Goal: Find specific page/section: Find specific page/section

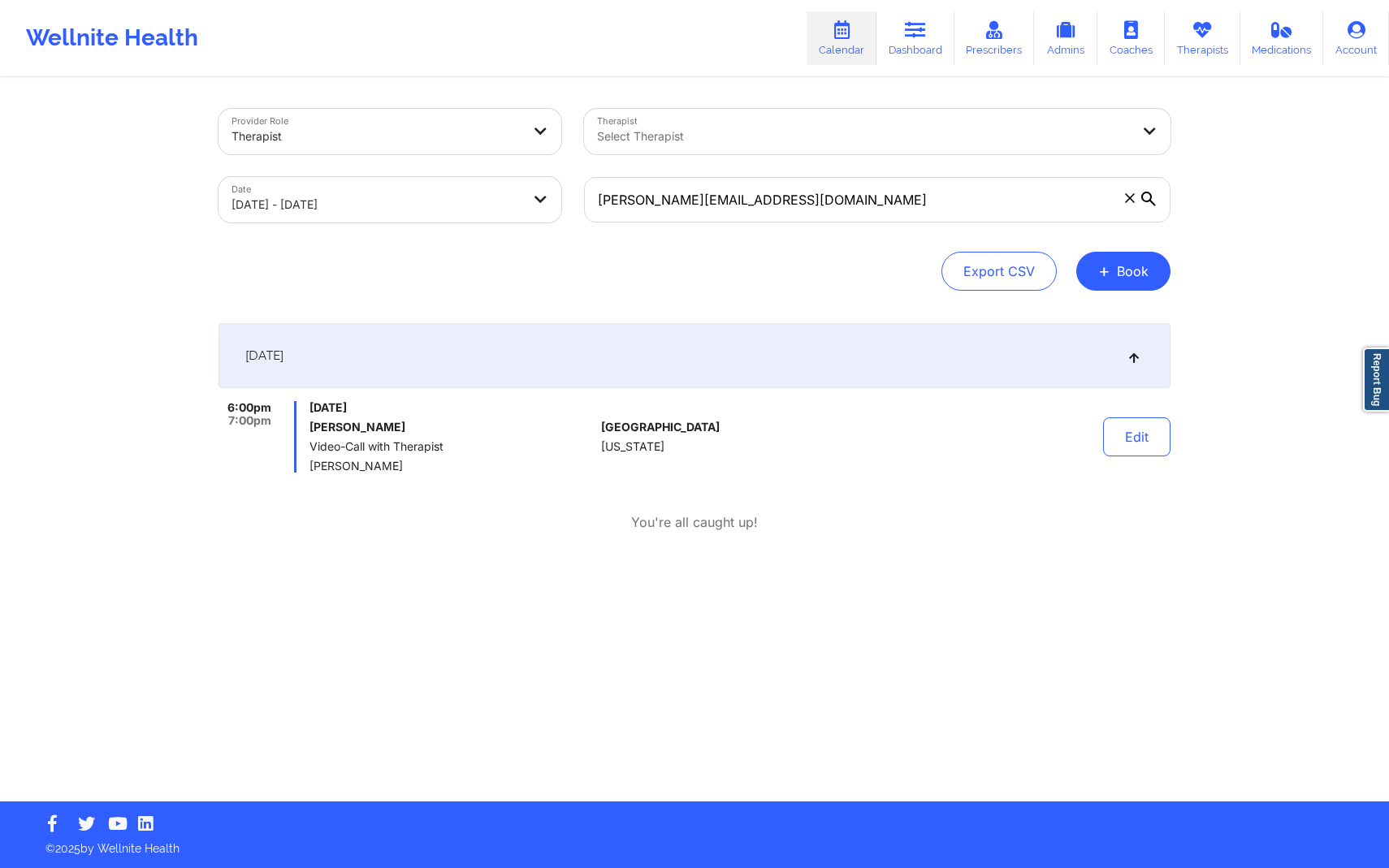
click at [826, 265] on div "Export CSV + Book" at bounding box center [694, 271] width 952 height 39
click at [930, 24] on link "Dashboard" at bounding box center [915, 38] width 78 height 54
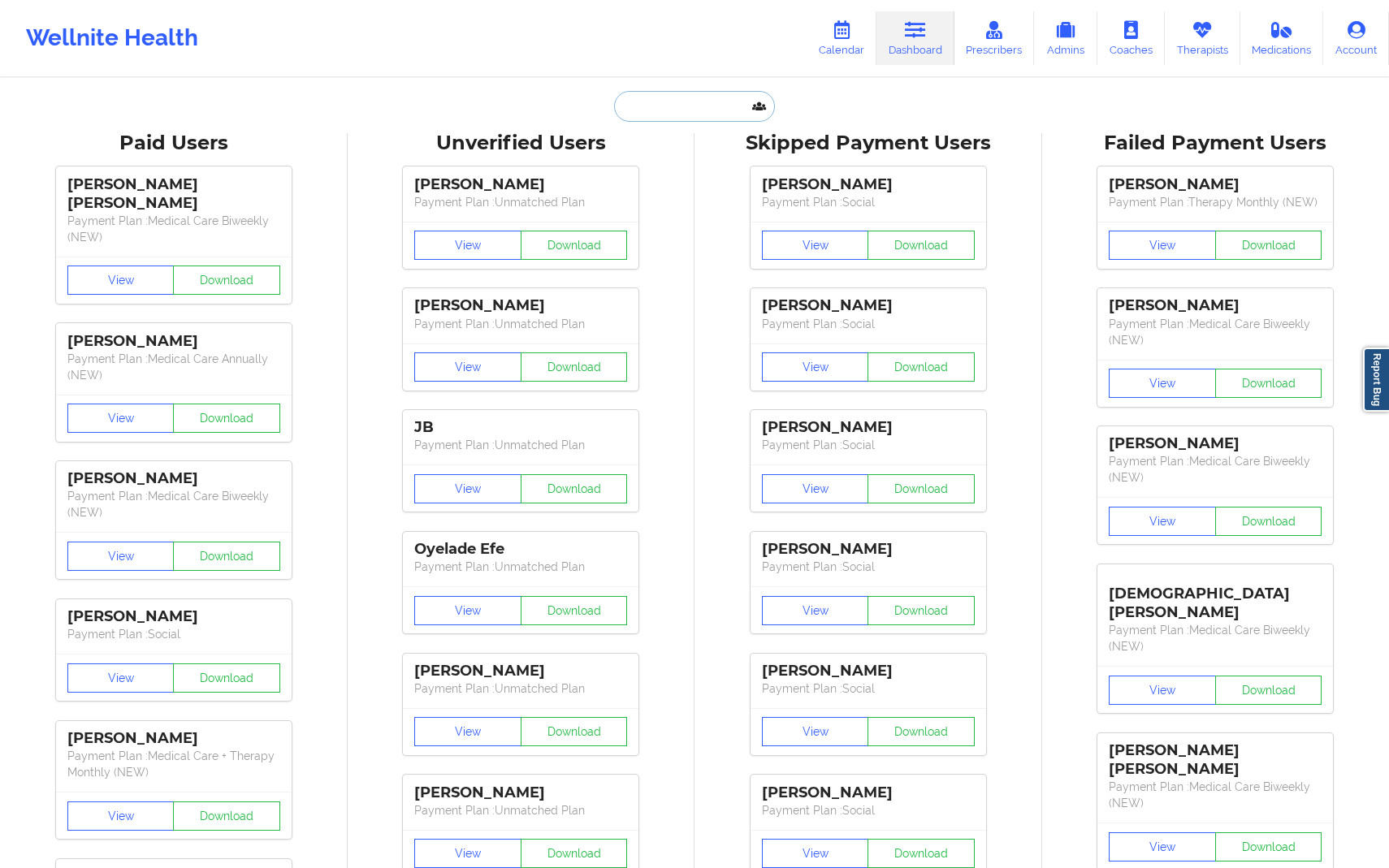
click at [709, 102] on input "text" at bounding box center [694, 106] width 161 height 31
paste input "[EMAIL_ADDRESS][DOMAIN_NAME]"
type input "[EMAIL_ADDRESS][DOMAIN_NAME]"
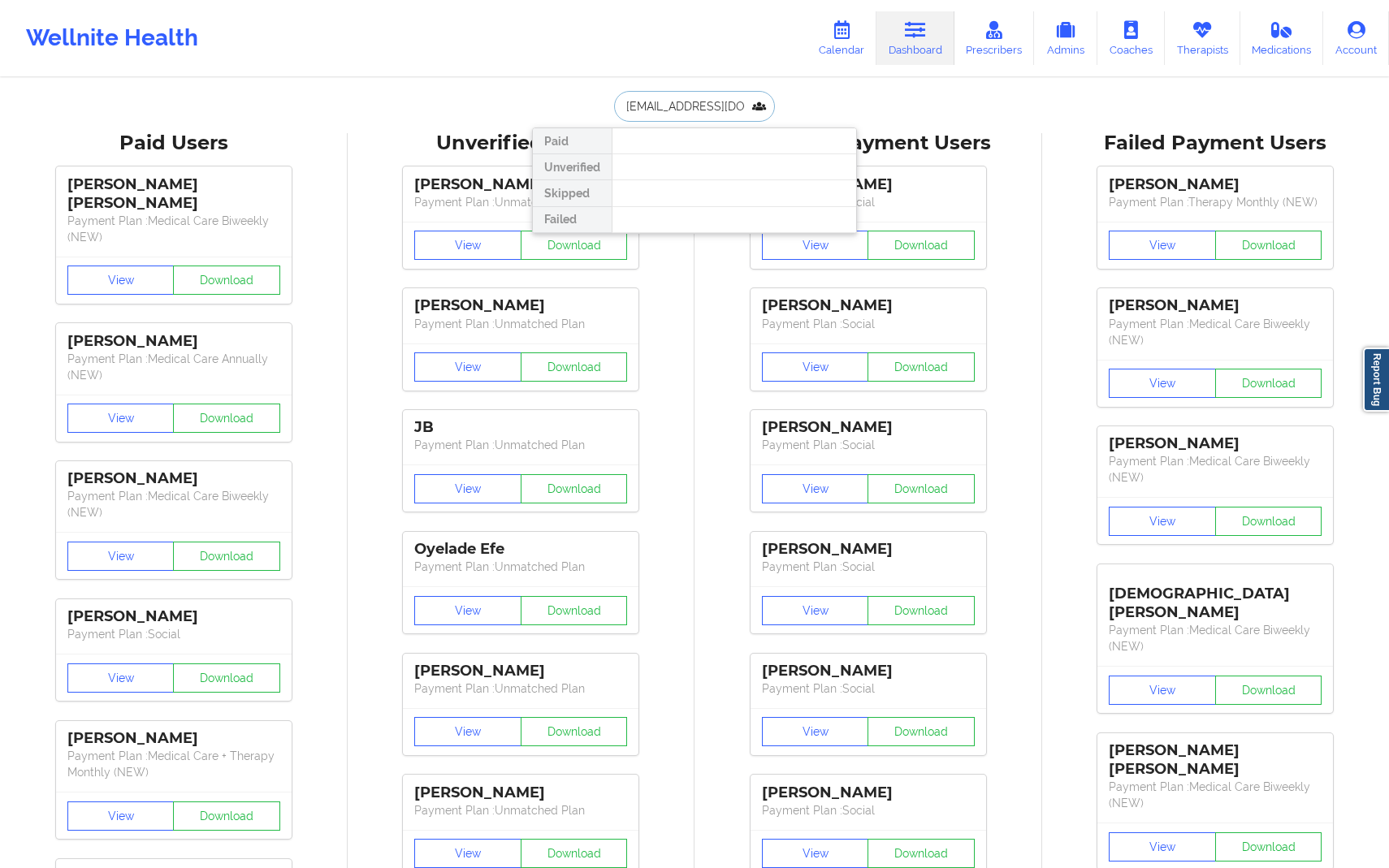
scroll to position [0, 8]
click at [720, 186] on div "[PERSON_NAME] - [EMAIL_ADDRESS][DOMAIN_NAME]" at bounding box center [734, 177] width 218 height 30
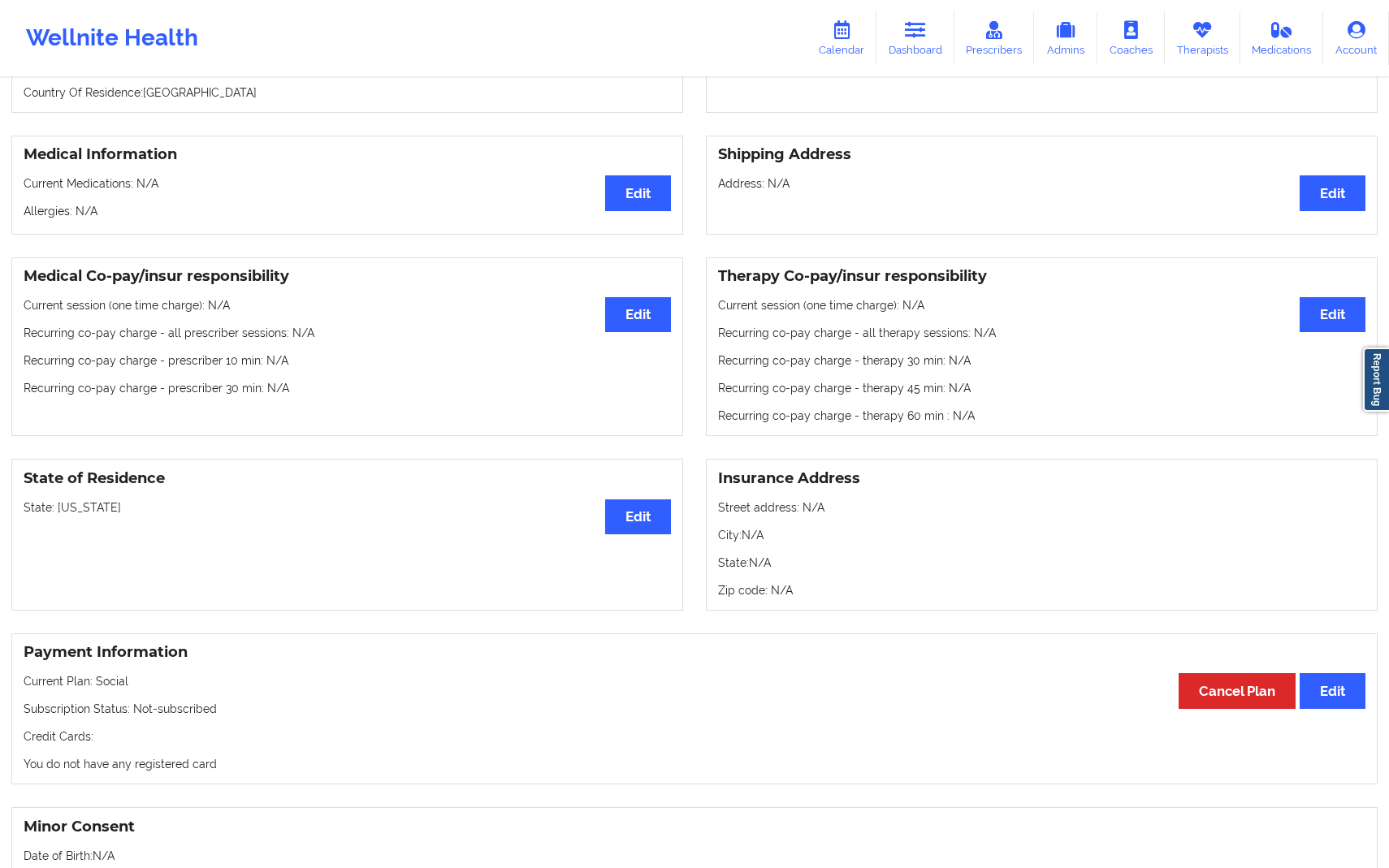
scroll to position [310, 0]
